Goal: Task Accomplishment & Management: Use online tool/utility

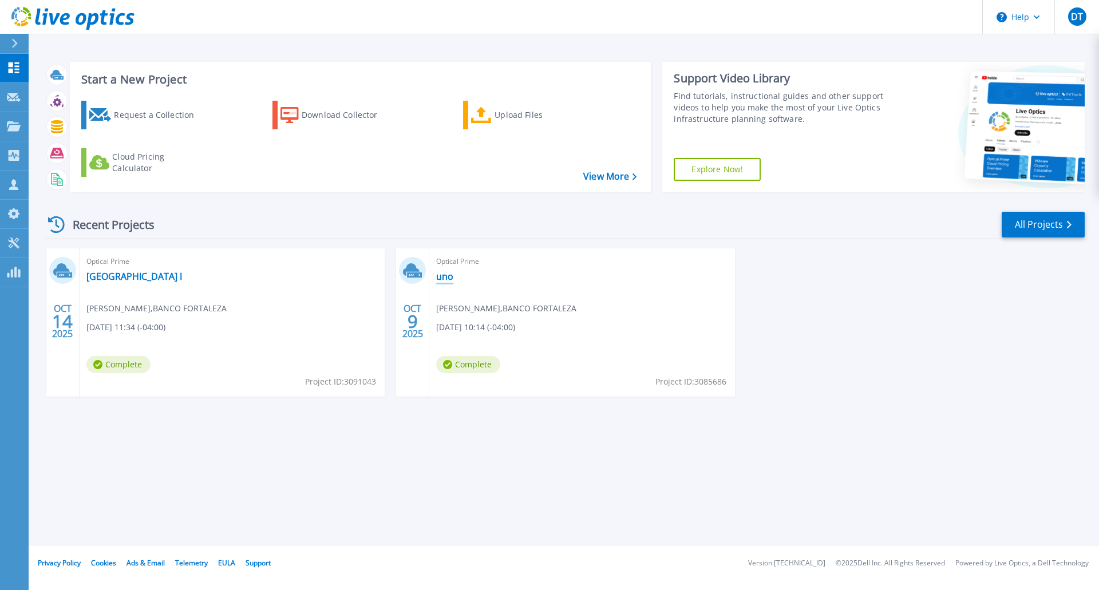
click at [445, 279] on link "uno" at bounding box center [444, 276] width 17 height 11
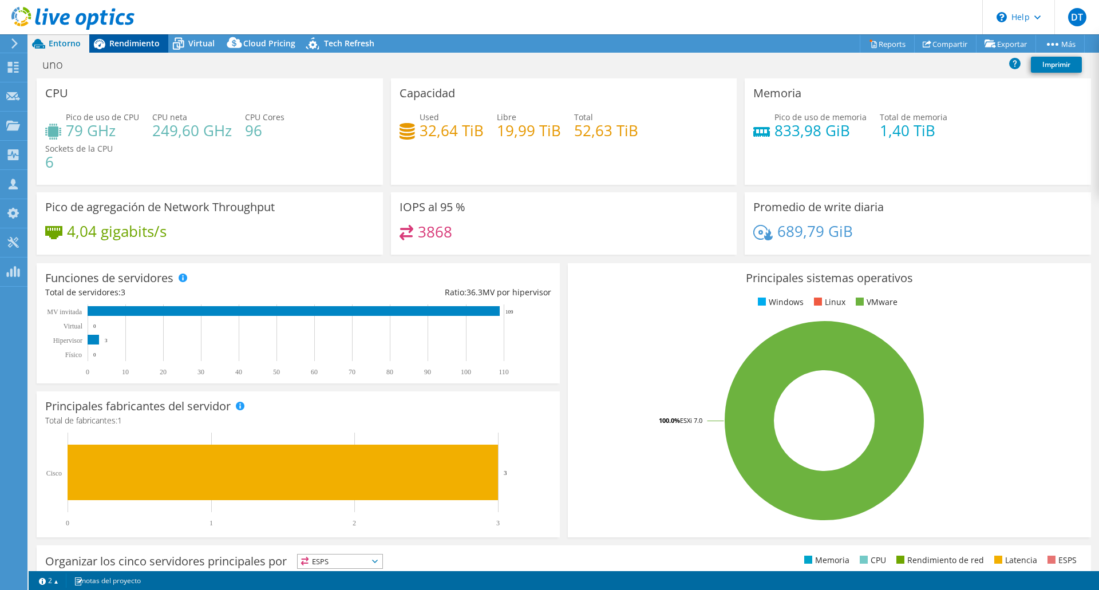
click at [132, 41] on span "Rendimiento" at bounding box center [134, 43] width 50 height 11
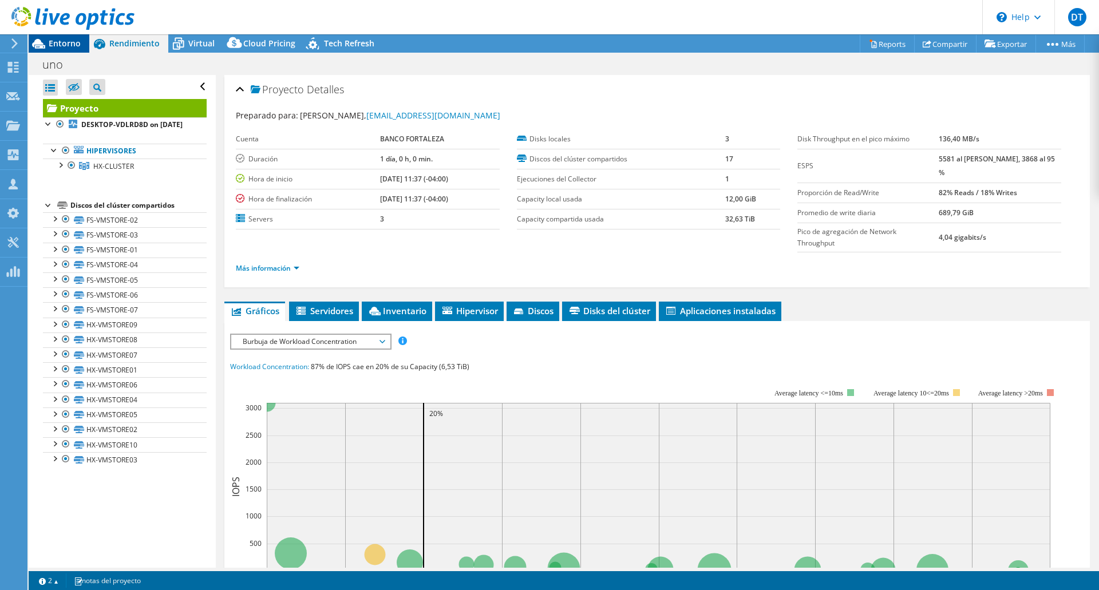
click at [69, 46] on span "Entorno" at bounding box center [65, 43] width 32 height 11
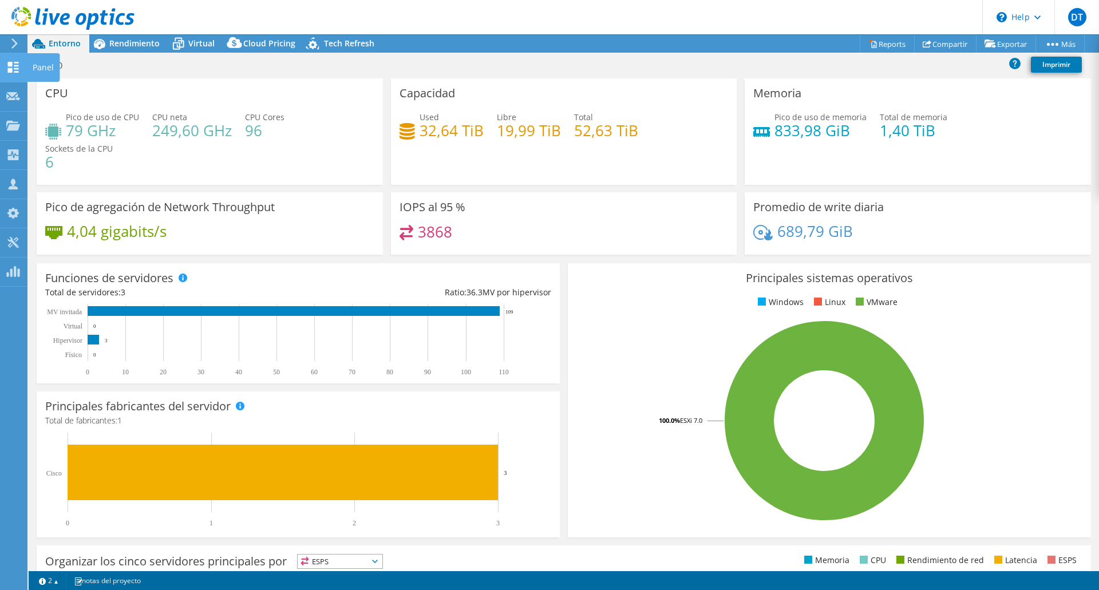
click at [42, 65] on div "Panel" at bounding box center [43, 67] width 33 height 29
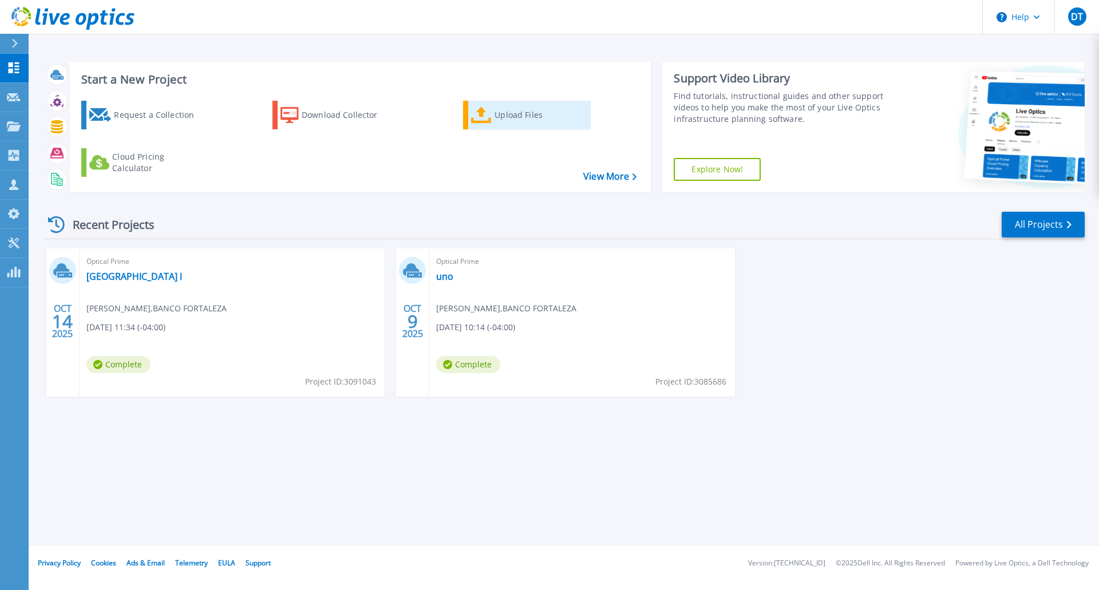
click at [503, 114] on div "Upload Files" at bounding box center [541, 115] width 92 height 23
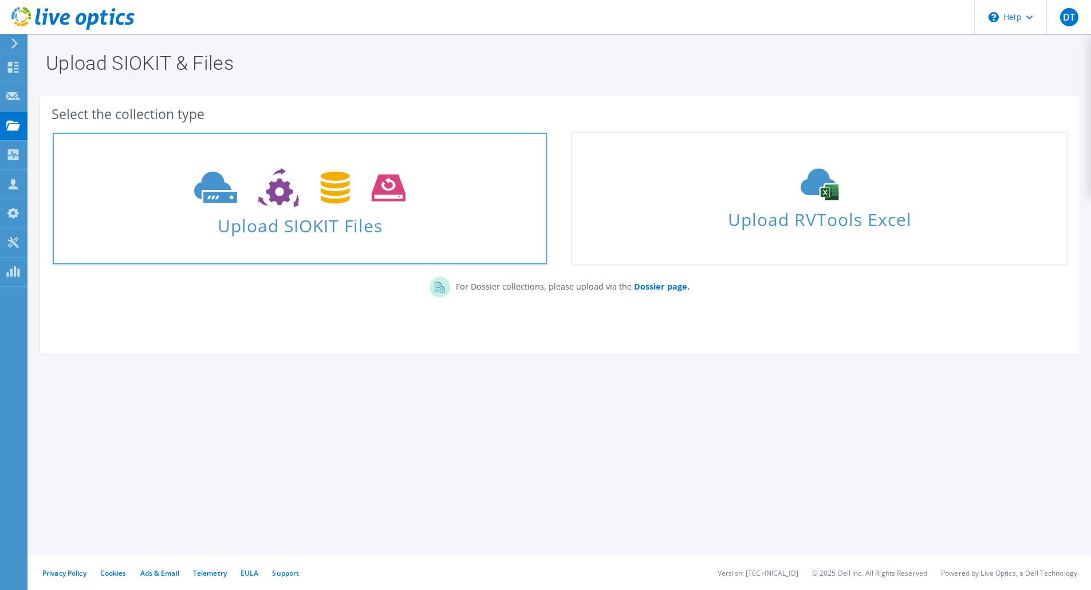
click at [296, 218] on span "Upload SIOKIT Files" at bounding box center [300, 222] width 494 height 25
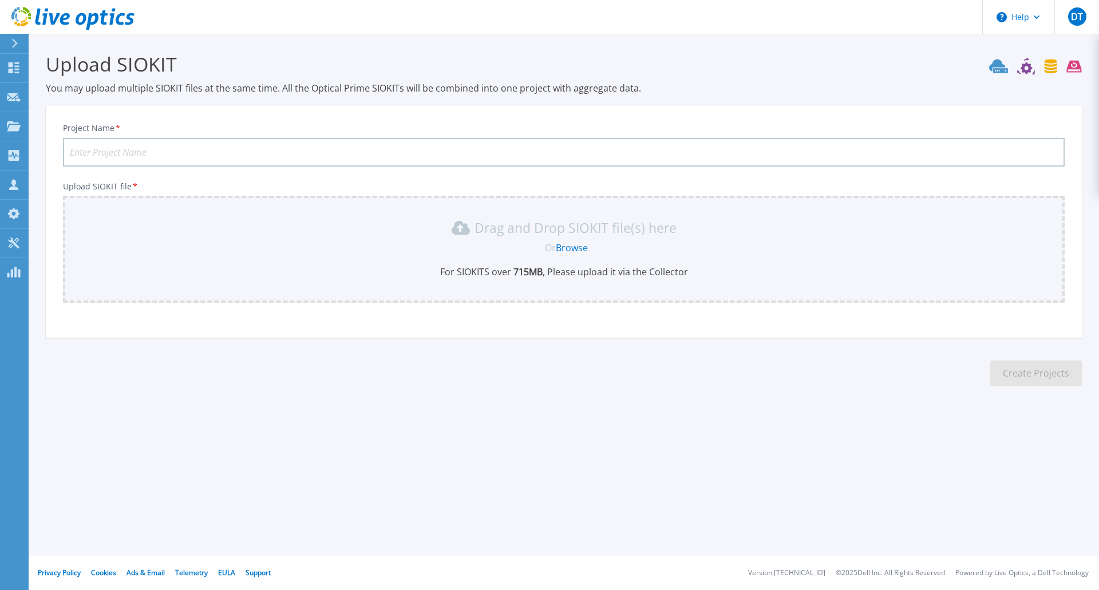
click at [575, 250] on link "Browse" at bounding box center [572, 248] width 32 height 13
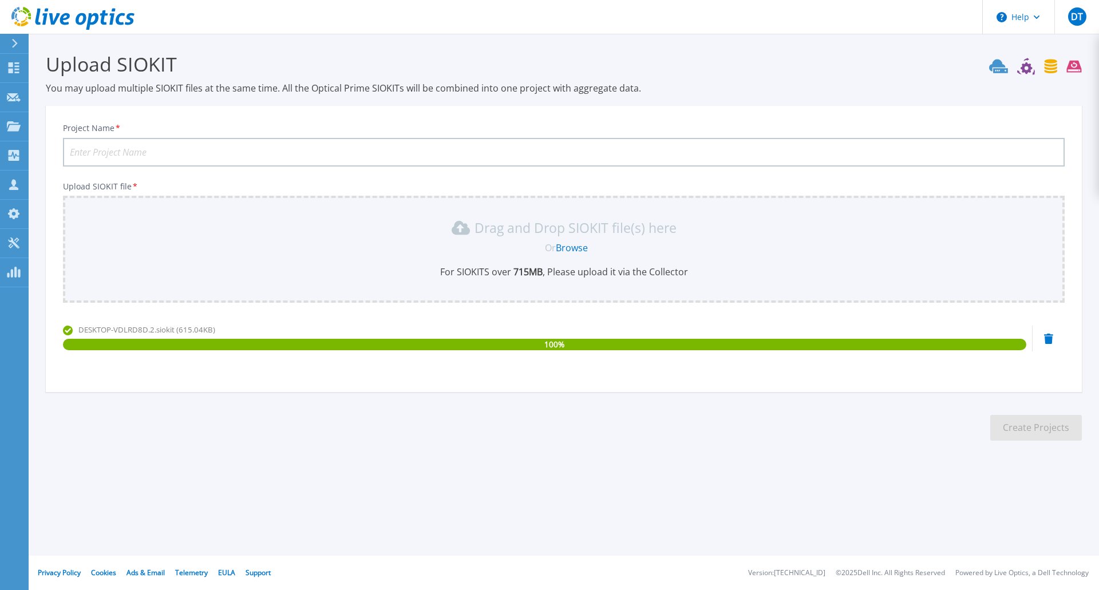
click at [119, 152] on input "Project Name *" at bounding box center [564, 152] width 1002 height 29
type input "Fortaleza II"
click at [1030, 433] on button "Create Projects" at bounding box center [1036, 428] width 92 height 26
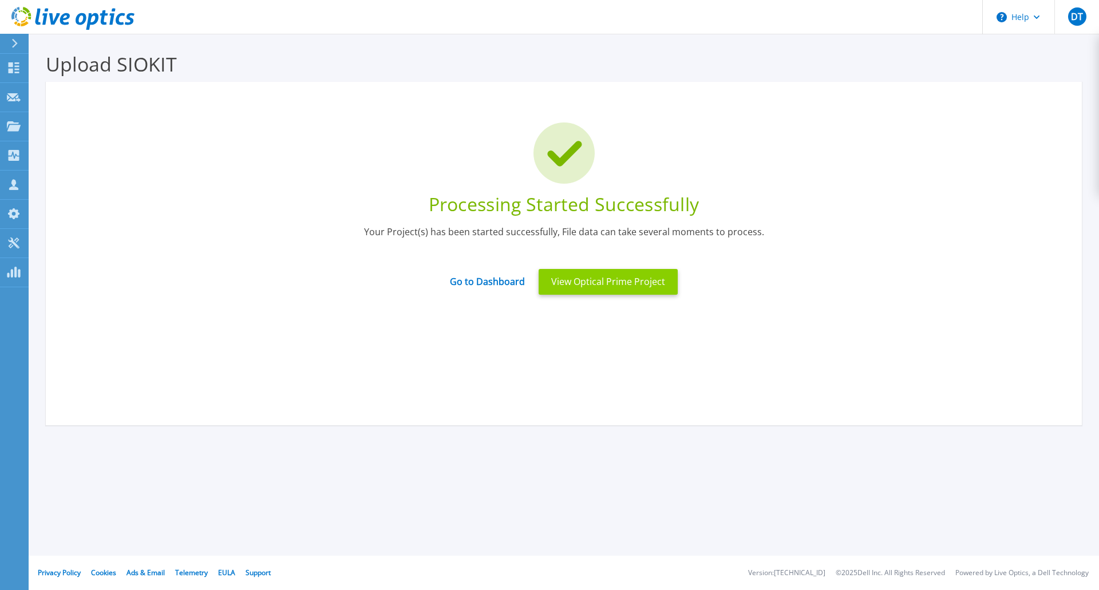
click at [566, 282] on button "View Optical Prime Project" at bounding box center [608, 282] width 139 height 26
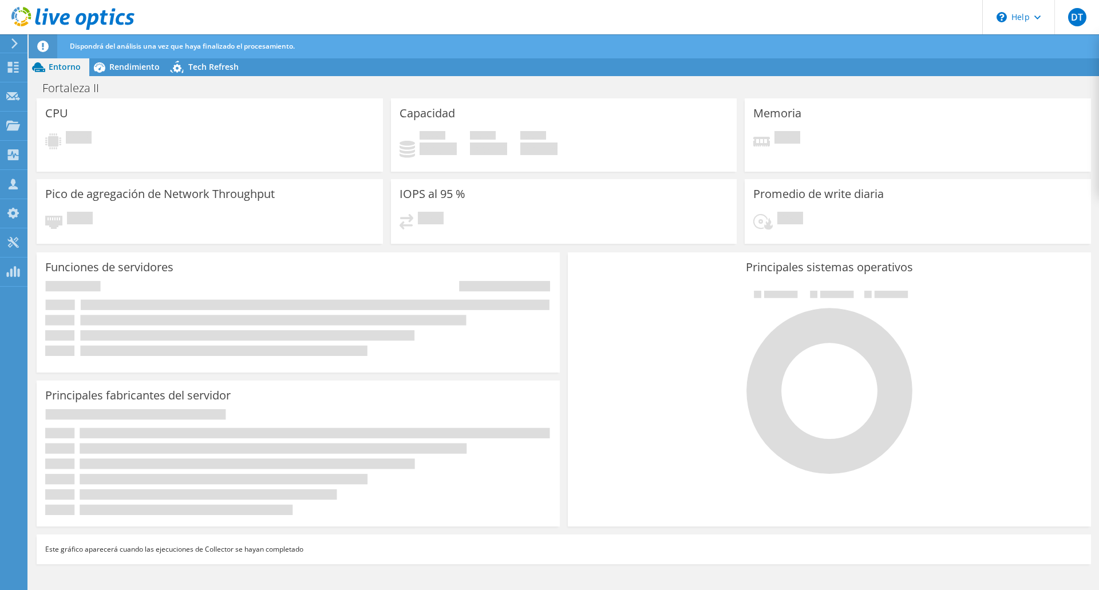
radio input "true"
radio input "false"
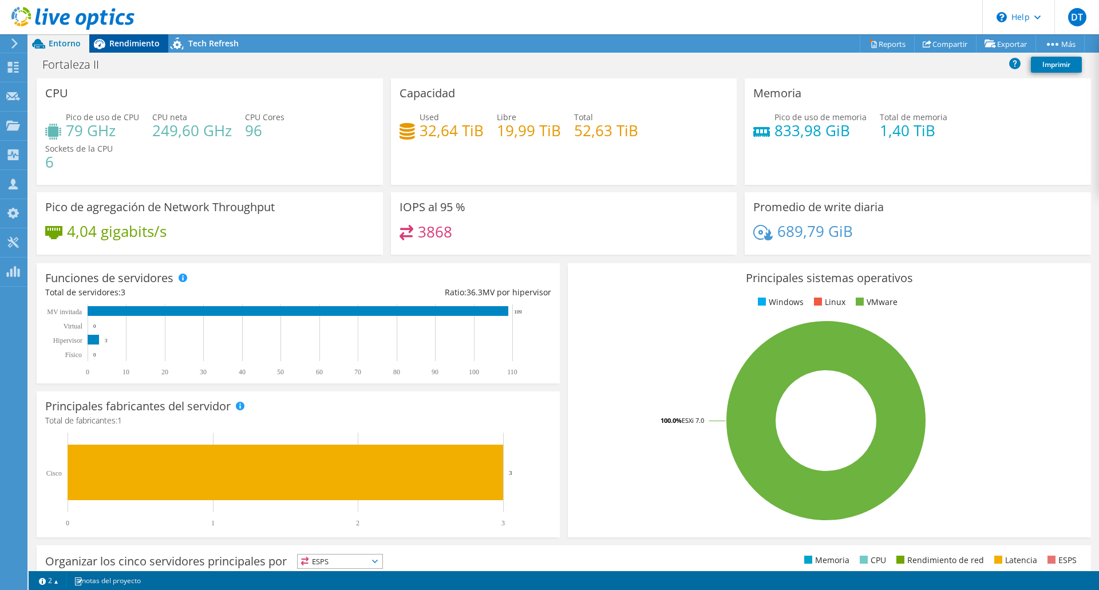
click at [132, 46] on span "Rendimiento" at bounding box center [134, 43] width 50 height 11
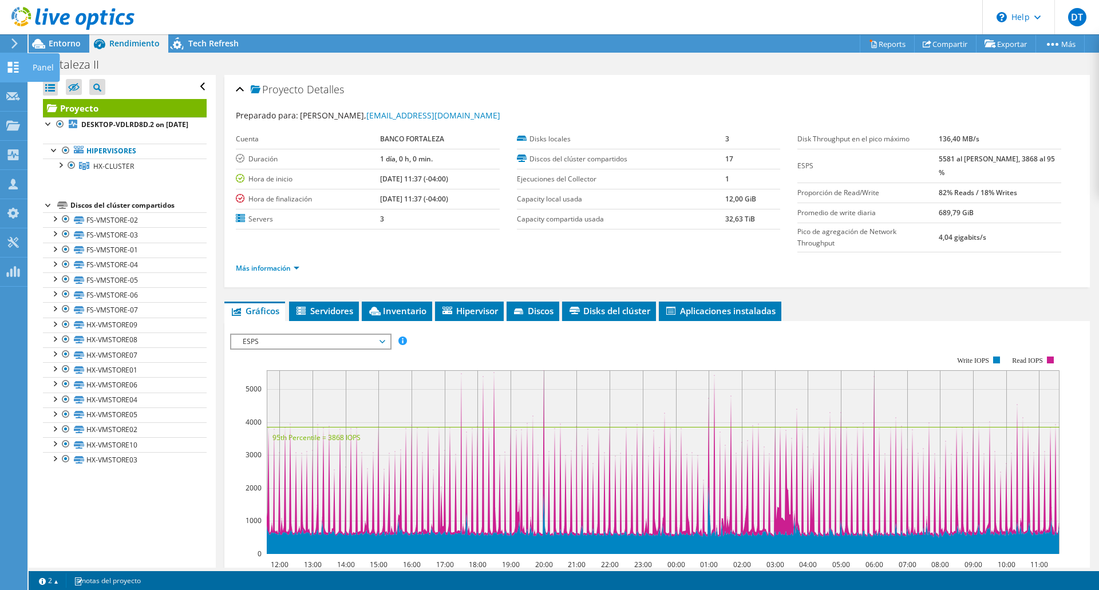
click at [42, 66] on div "Panel" at bounding box center [43, 67] width 33 height 29
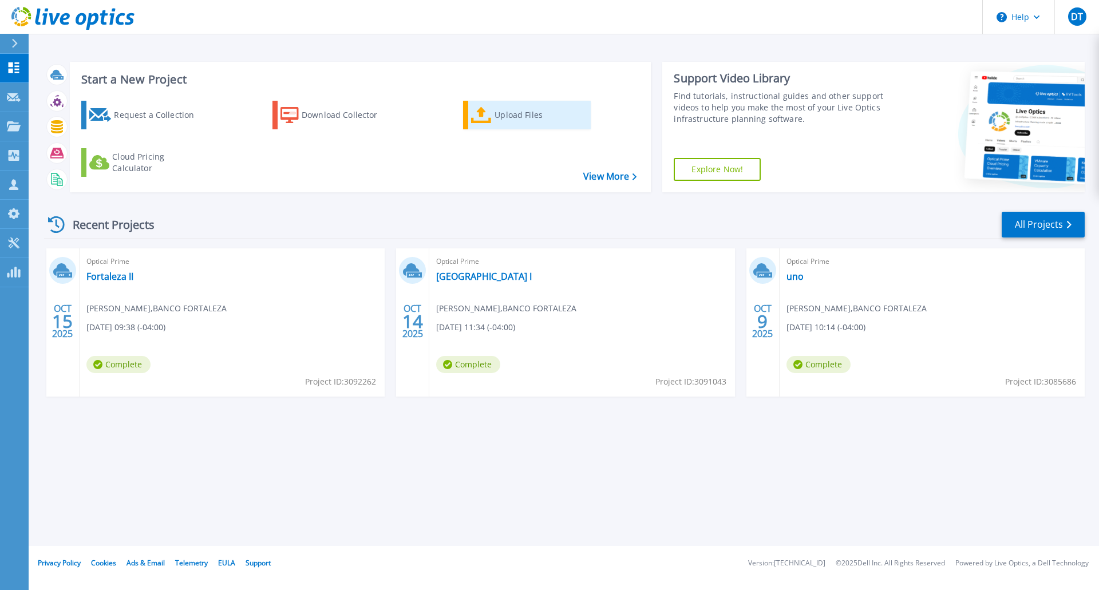
click at [491, 115] on icon at bounding box center [481, 115] width 21 height 17
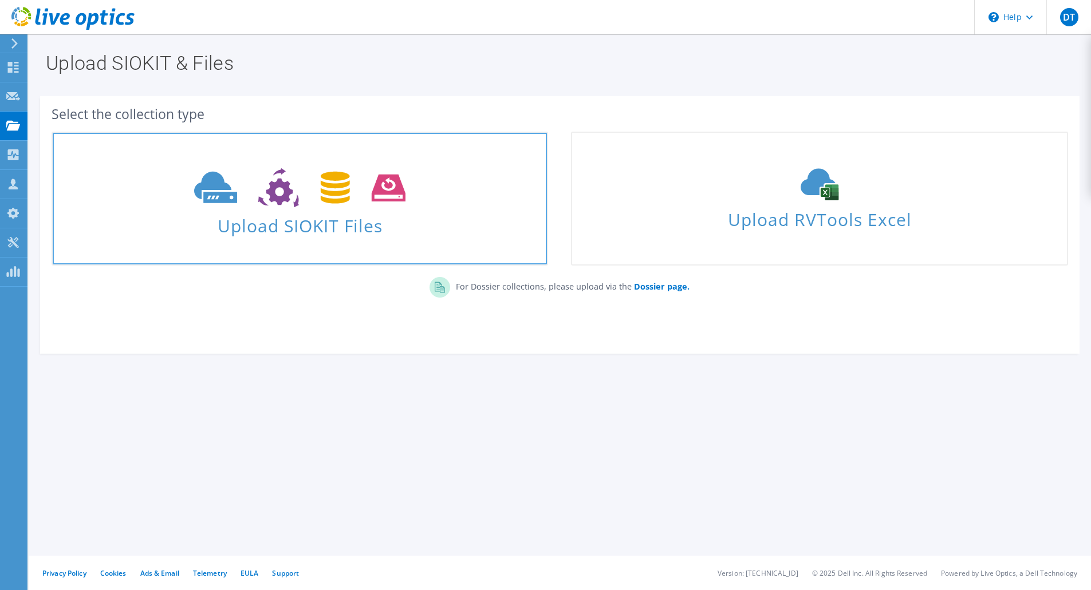
click at [276, 223] on span "Upload SIOKIT Files" at bounding box center [300, 222] width 494 height 25
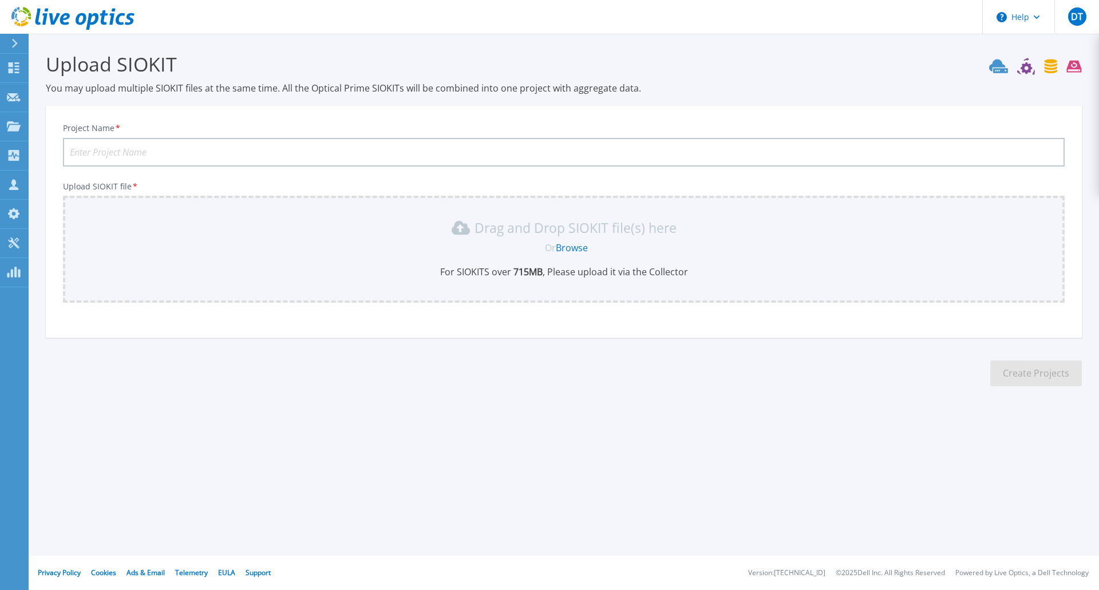
click at [582, 248] on link "Browse" at bounding box center [572, 248] width 32 height 13
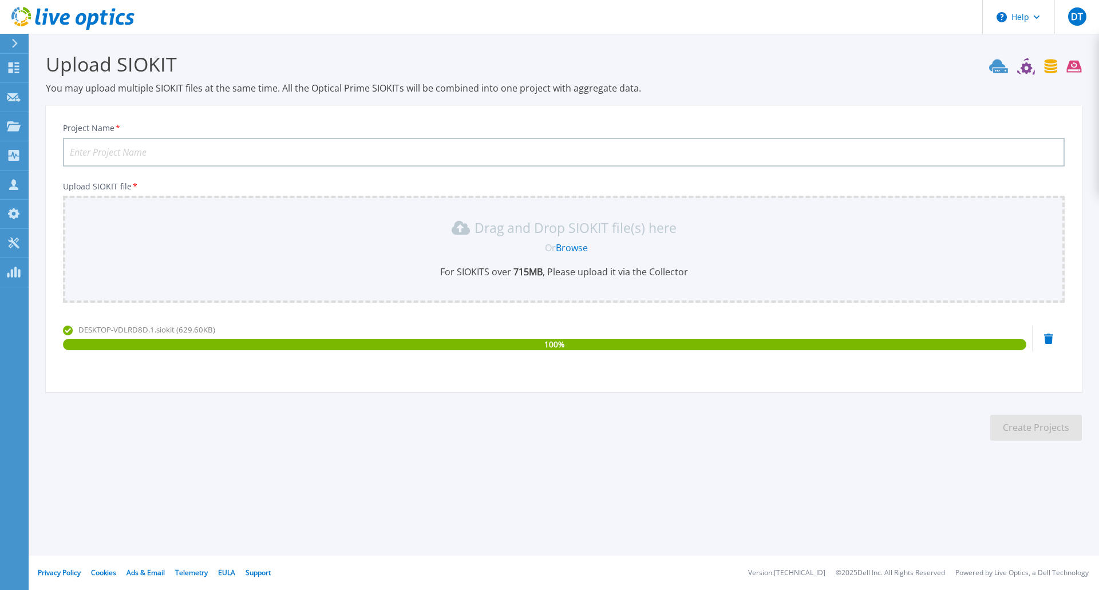
click at [118, 140] on input "Project Name *" at bounding box center [564, 152] width 1002 height 29
click at [144, 155] on input "Fortaleza II" at bounding box center [564, 152] width 1002 height 29
type input "Fortaleza III"
click at [1030, 429] on button "Create Projects" at bounding box center [1036, 428] width 92 height 26
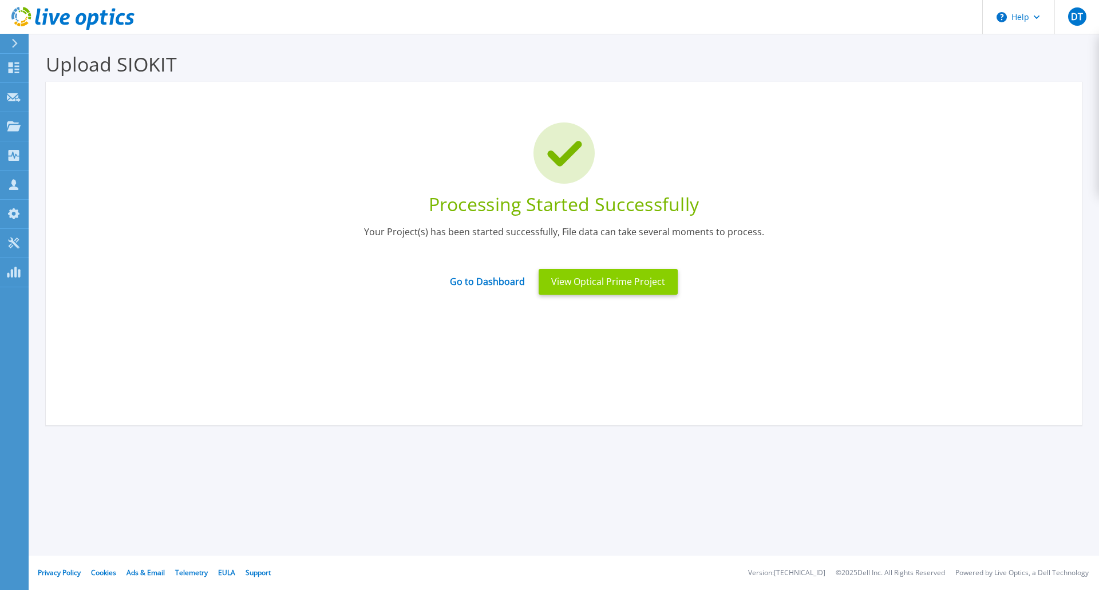
click at [597, 287] on button "View Optical Prime Project" at bounding box center [608, 282] width 139 height 26
